Goal: Task Accomplishment & Management: Complete application form

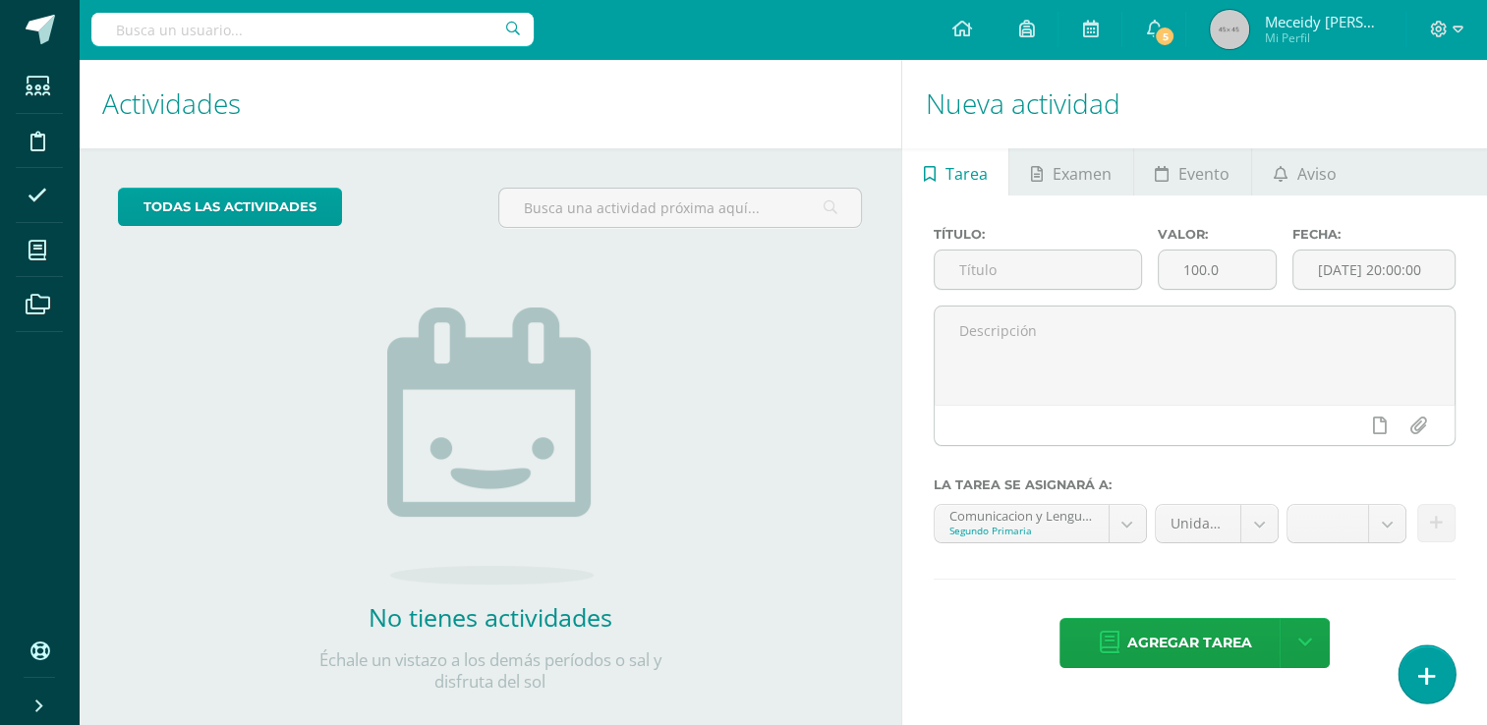
click at [1435, 670] on link at bounding box center [1426, 674] width 56 height 57
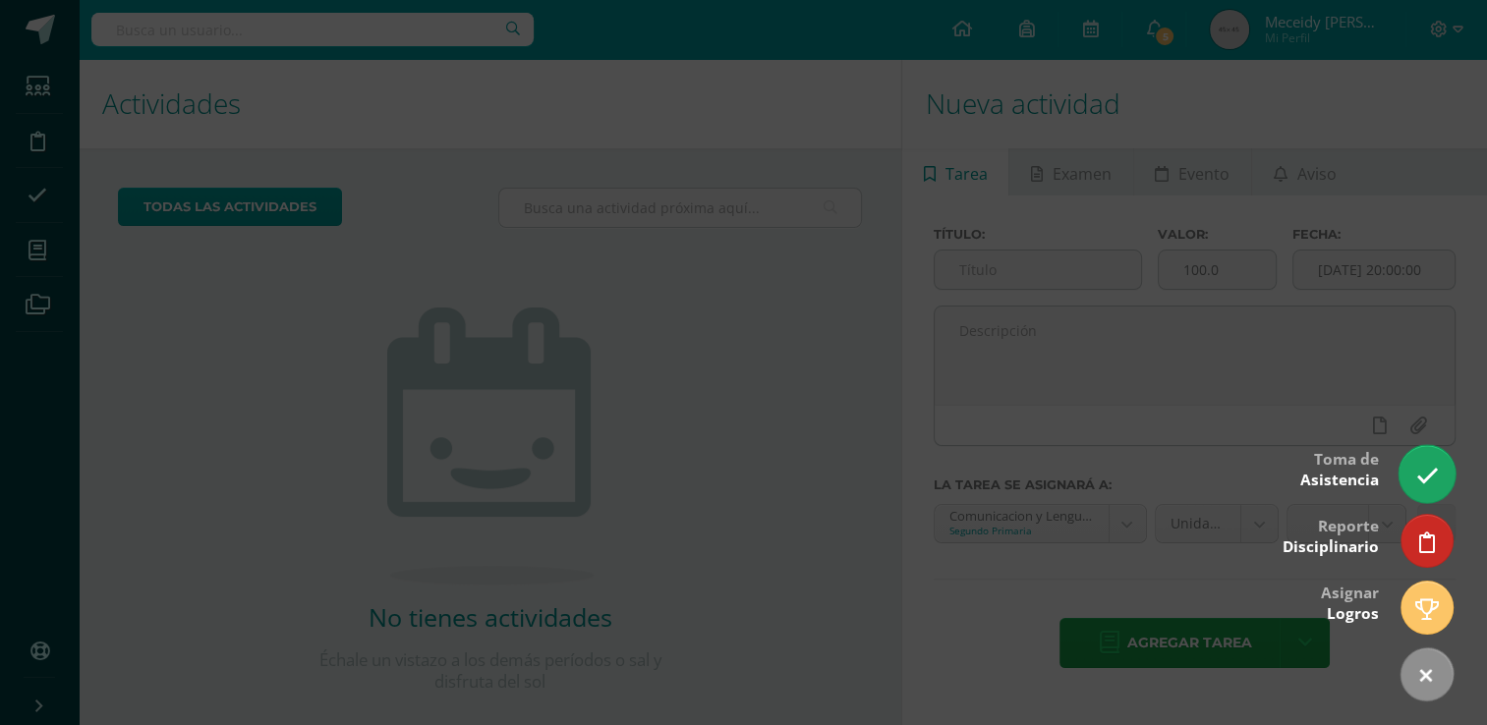
click at [1431, 488] on link at bounding box center [1426, 473] width 56 height 57
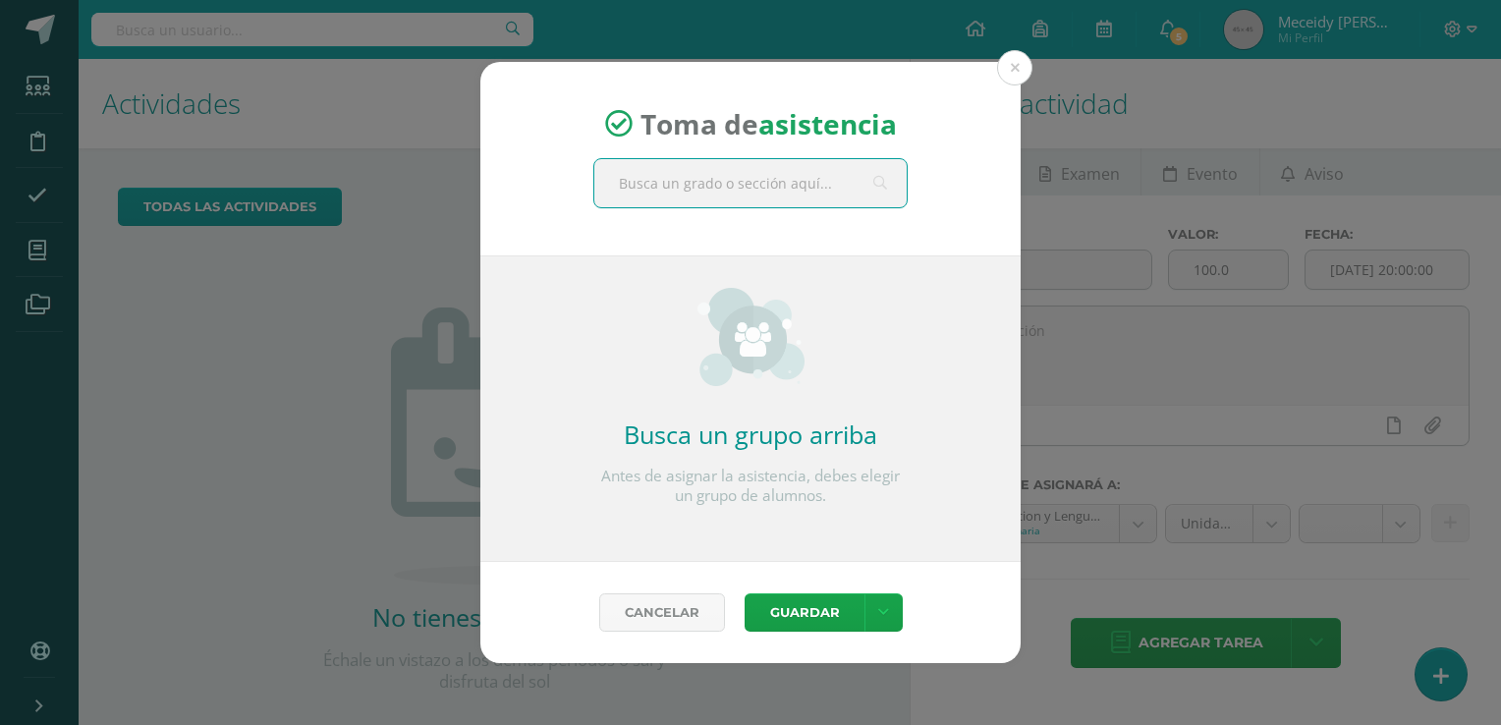
click at [759, 175] on input "text" at bounding box center [750, 183] width 312 height 48
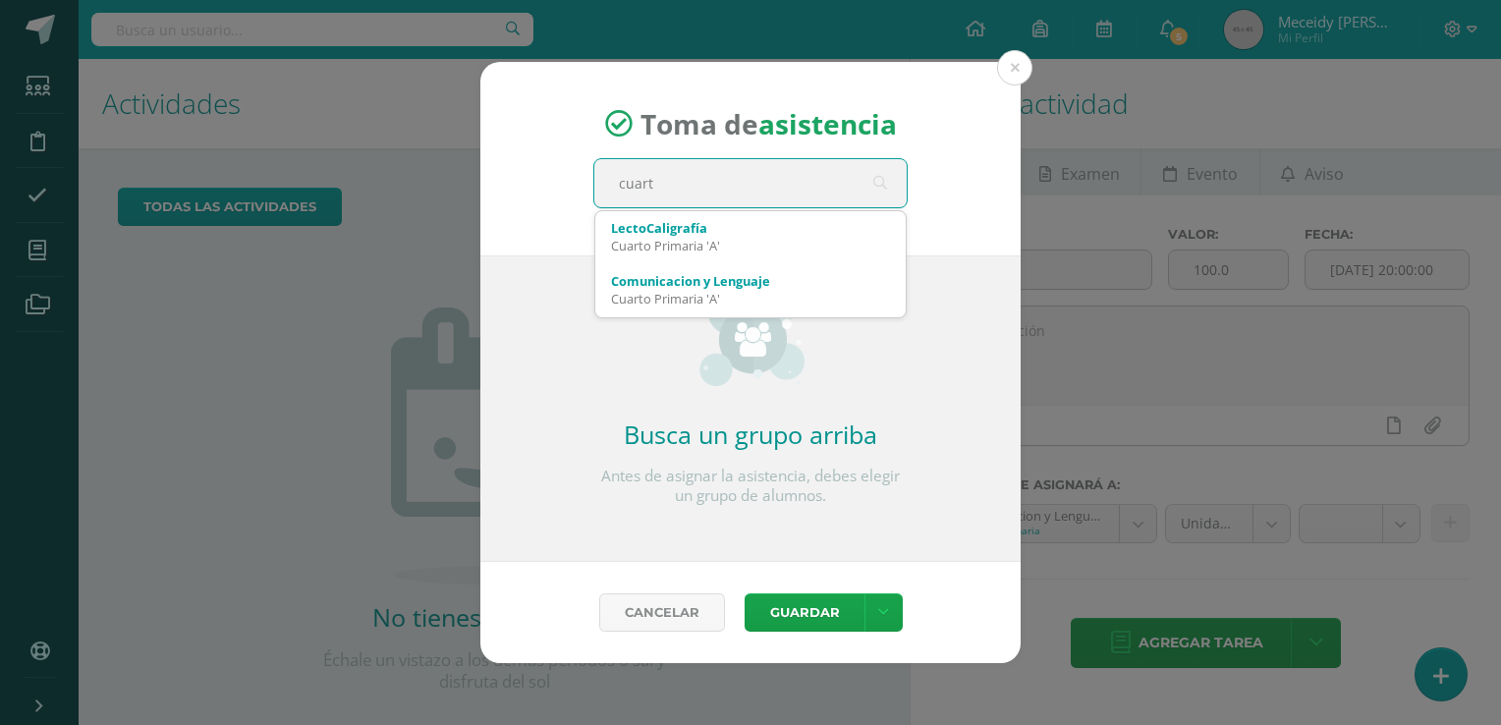
type input "cuarto"
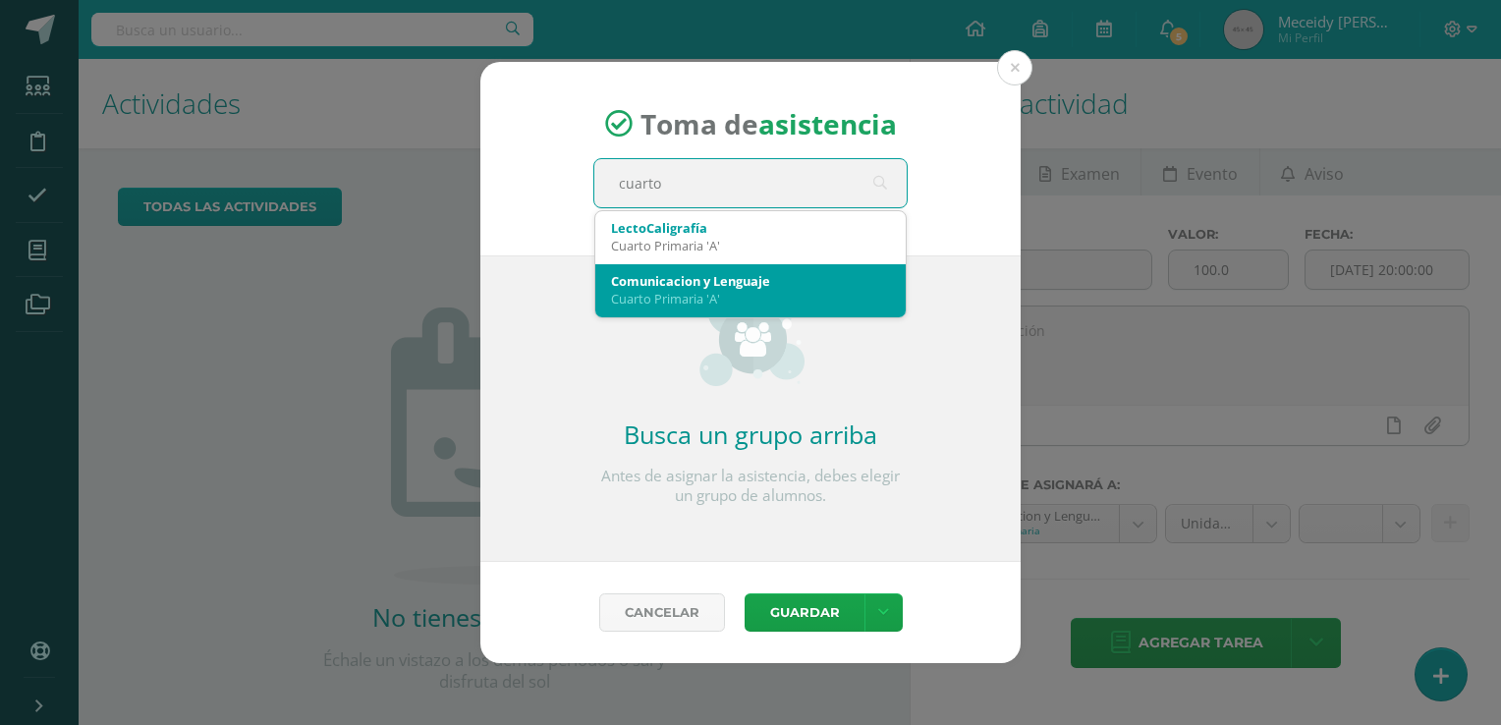
click at [742, 302] on div "Cuarto Primaria 'A'" at bounding box center [750, 299] width 279 height 18
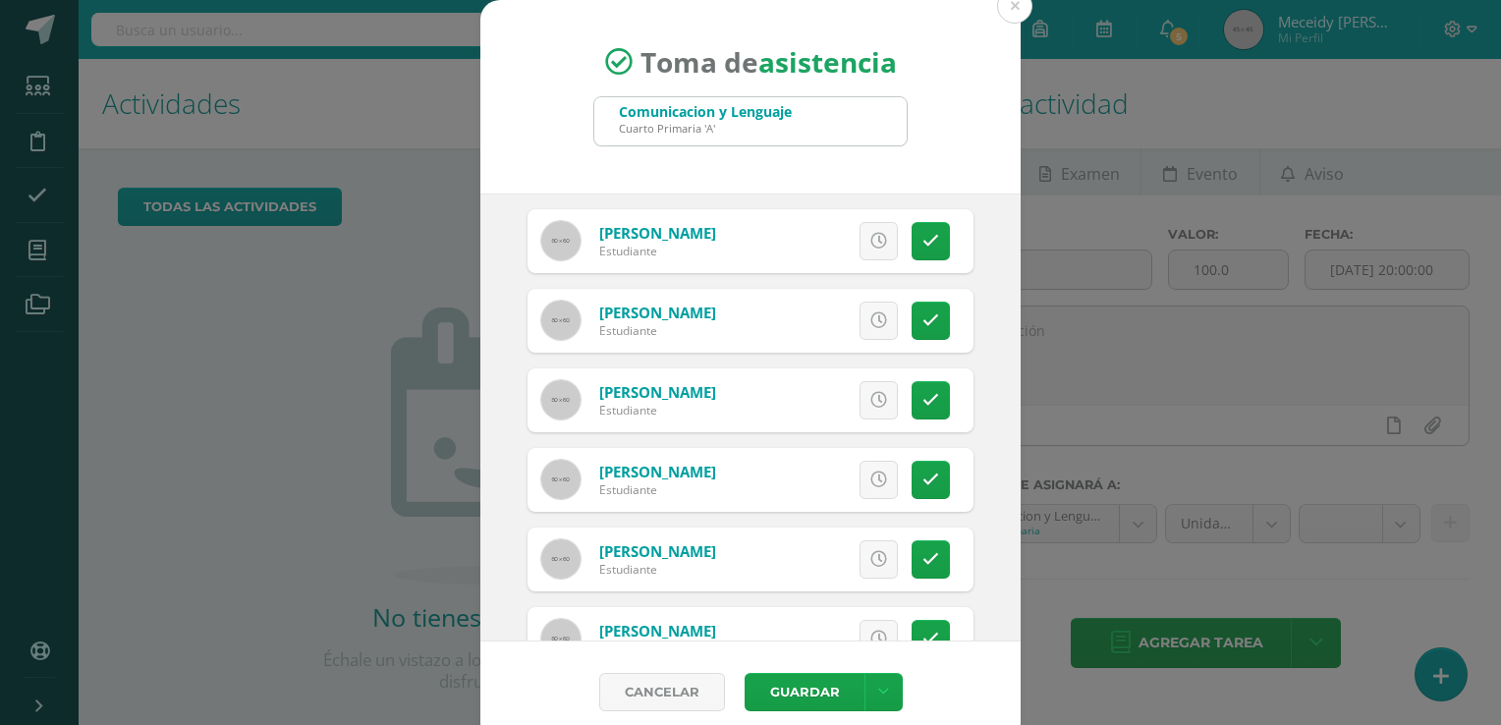
scroll to position [611, 0]
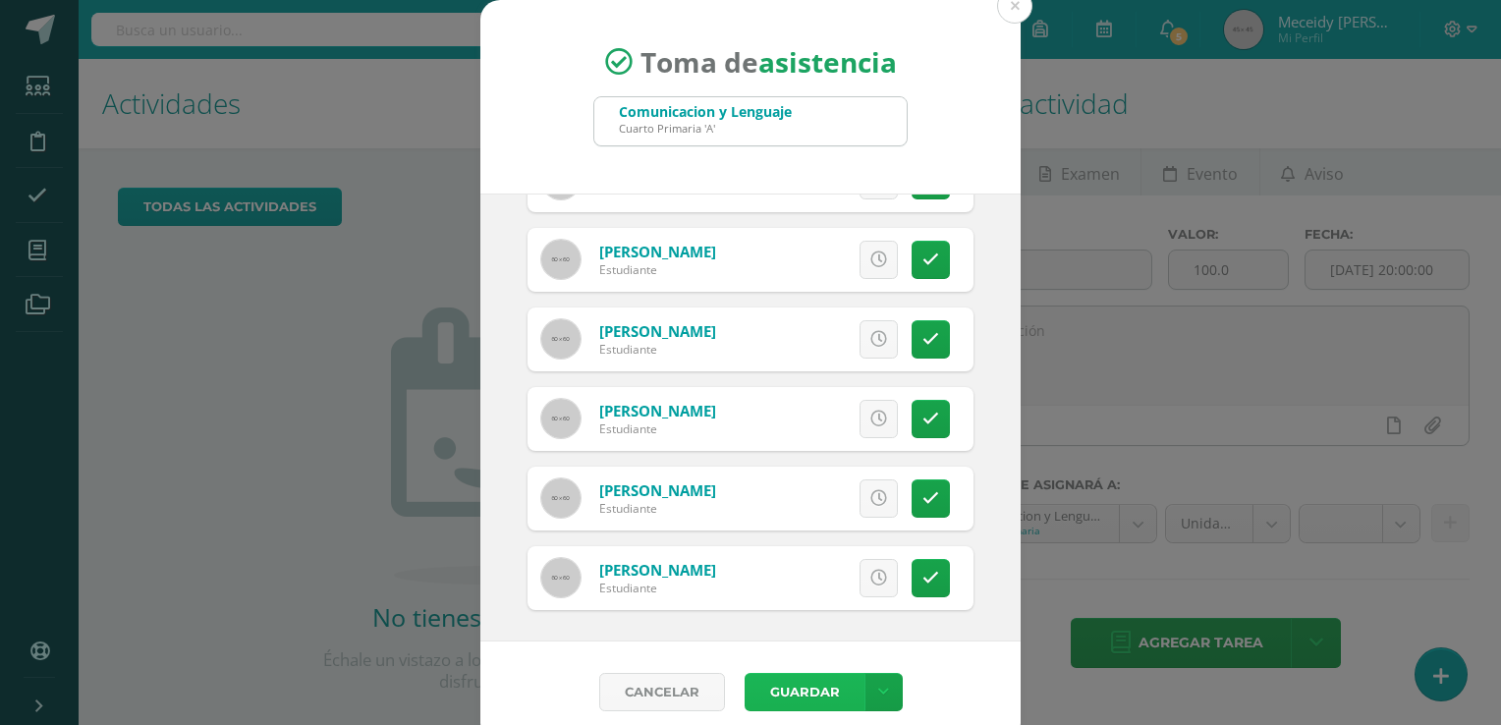
click at [804, 700] on button "Guardar" at bounding box center [805, 692] width 120 height 38
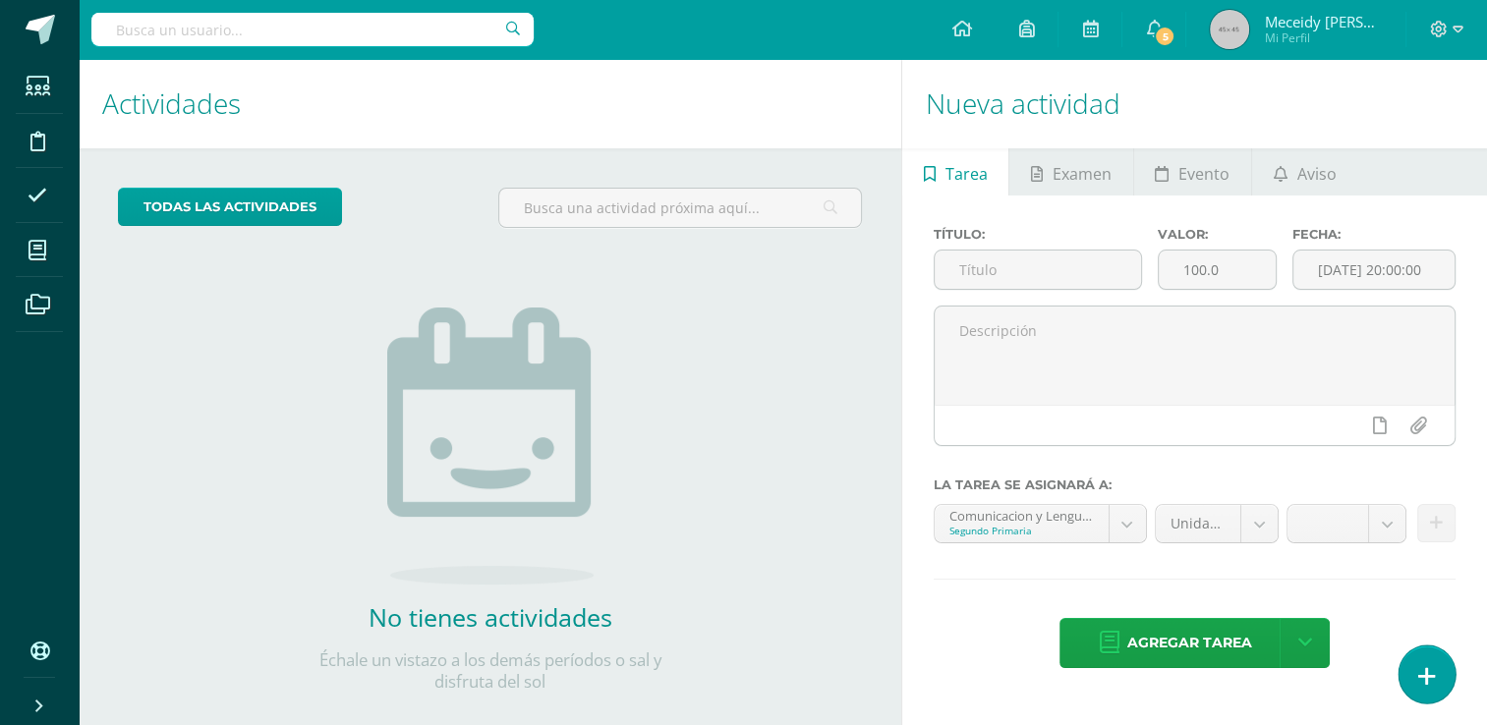
click at [1431, 670] on icon at bounding box center [1427, 676] width 18 height 23
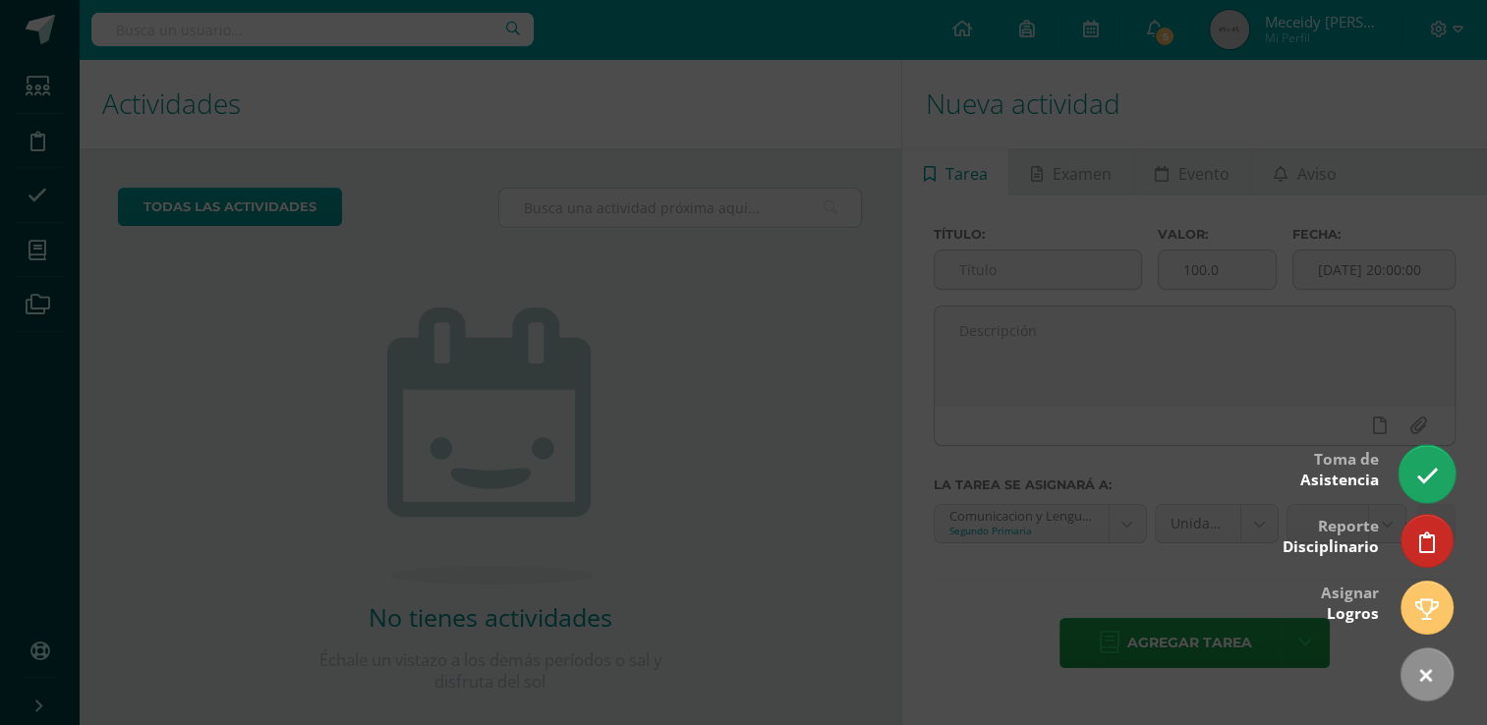
click at [1435, 489] on link at bounding box center [1426, 473] width 56 height 57
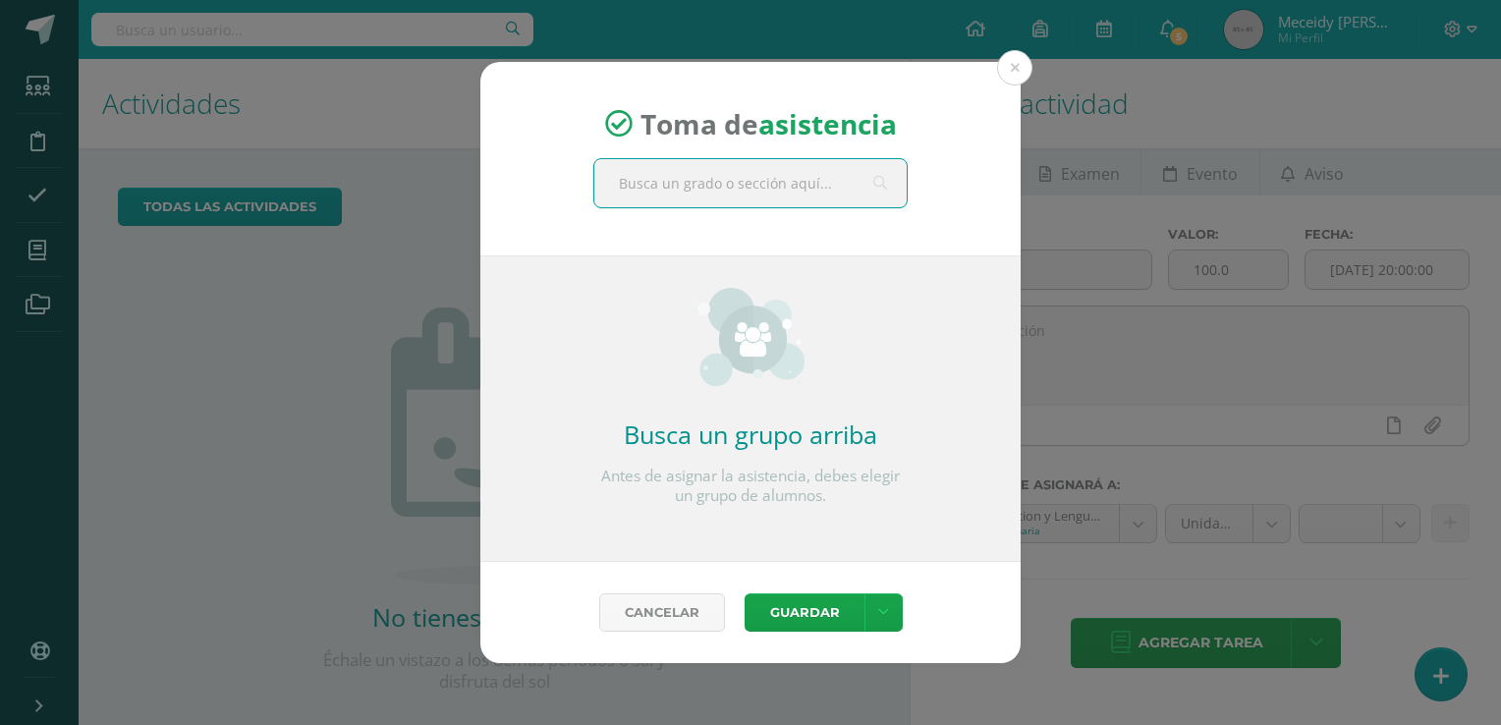
click at [753, 198] on input "text" at bounding box center [750, 183] width 312 height 48
type input "sexto"
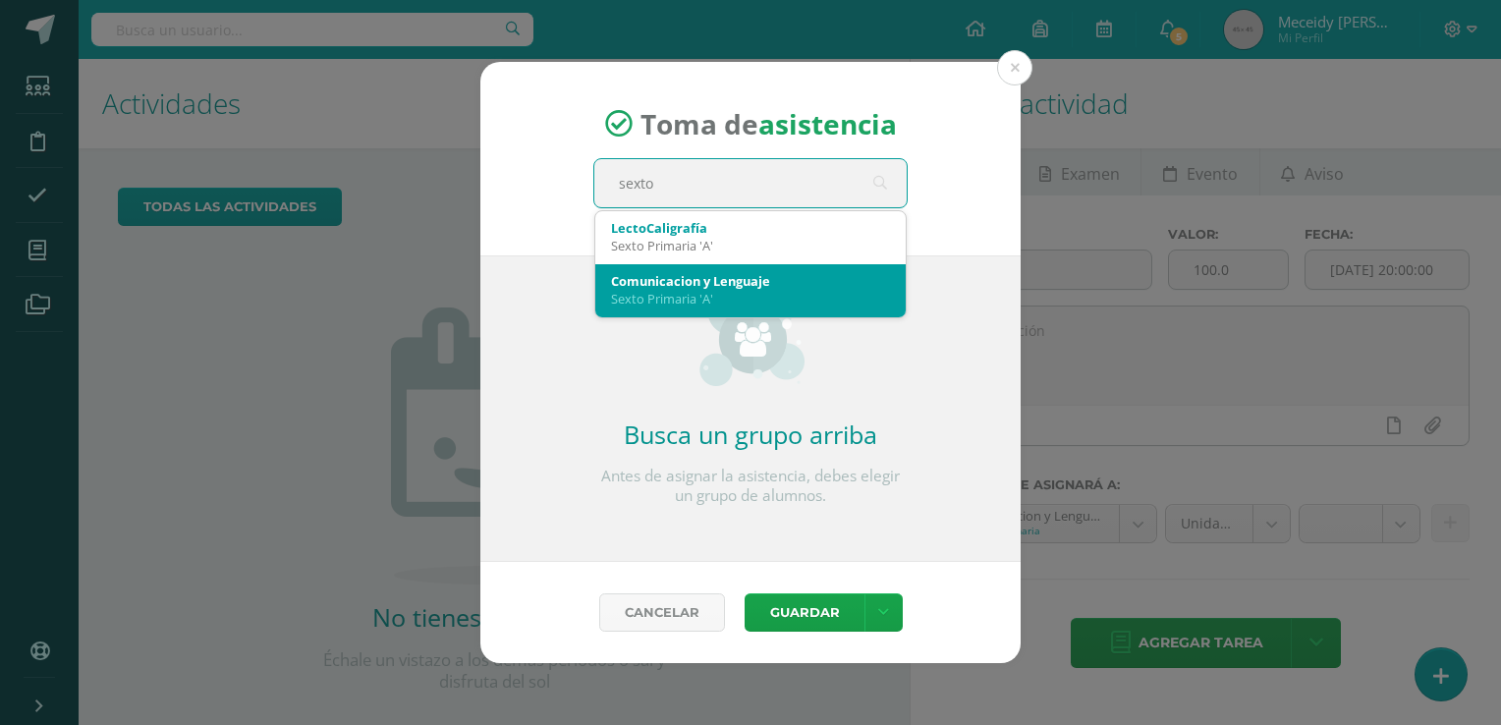
click at [732, 301] on div "Sexto Primaria 'A'" at bounding box center [750, 299] width 279 height 18
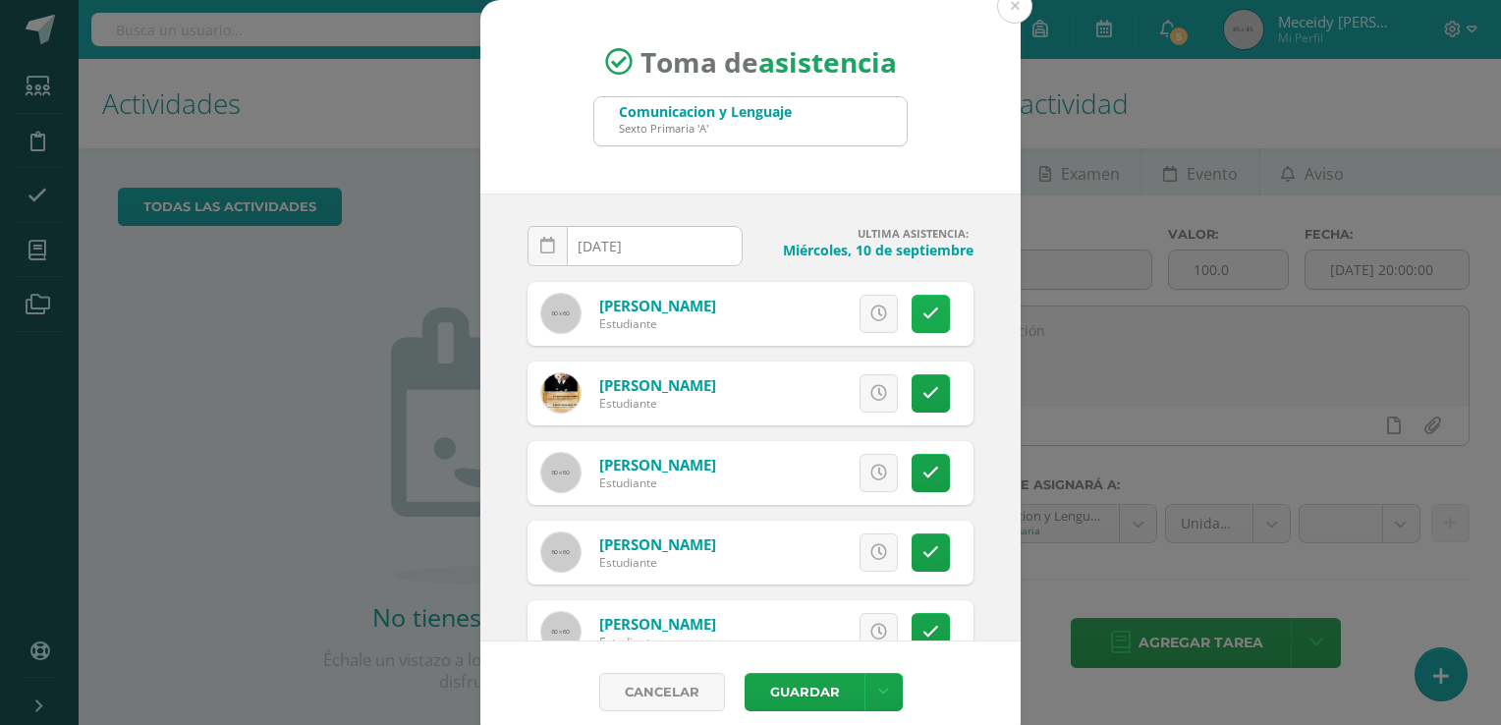
click at [923, 306] on icon at bounding box center [931, 314] width 17 height 17
click at [787, 694] on button "Guardar" at bounding box center [805, 692] width 120 height 38
